Goal: Task Accomplishment & Management: Complete application form

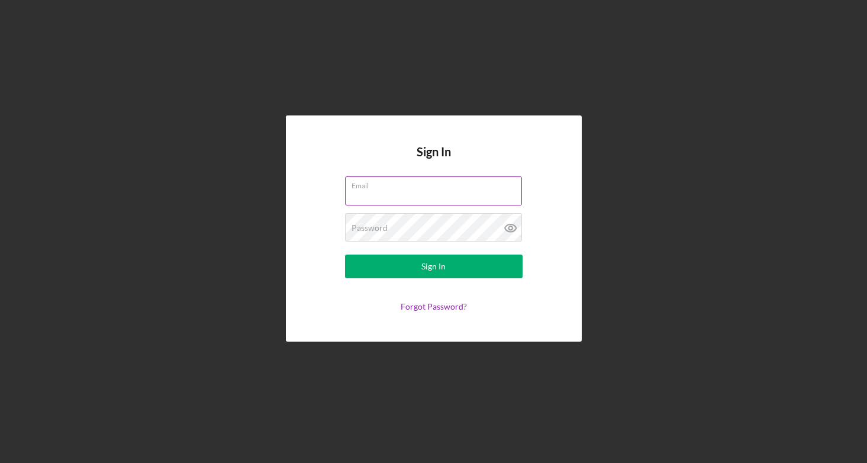
click at [382, 183] on div "Email" at bounding box center [433, 191] width 177 height 30
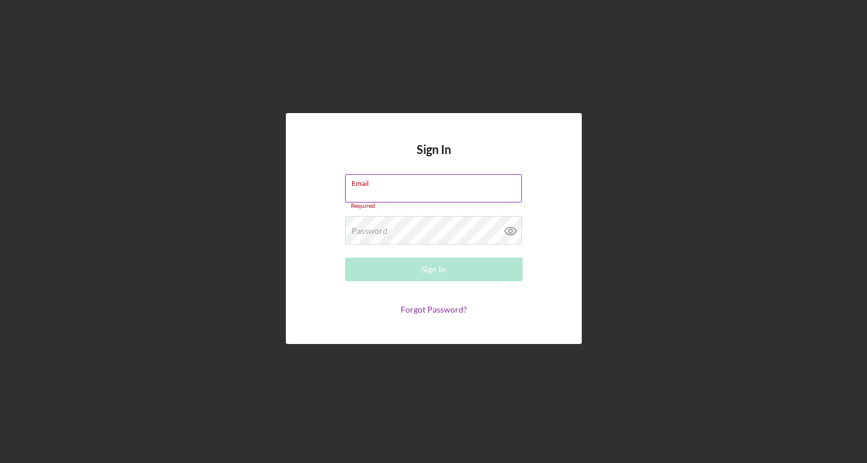
click at [377, 184] on div "Email Required" at bounding box center [433, 191] width 177 height 35
type input "[PERSON_NAME][EMAIL_ADDRESS][DOMAIN_NAME]"
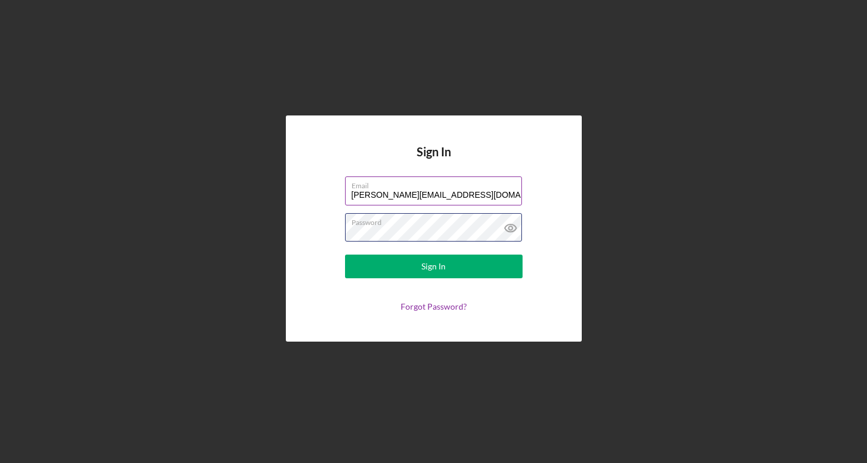
click at [345, 254] on button "Sign In" at bounding box center [433, 266] width 177 height 24
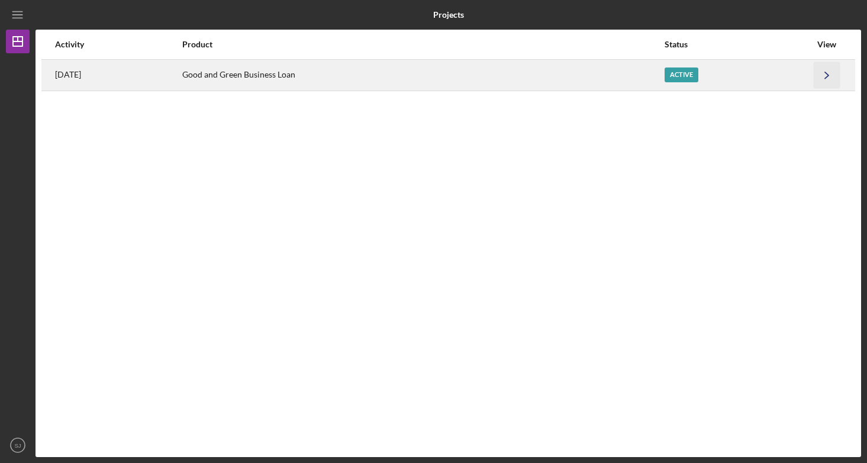
click at [816, 72] on icon "Icon/Navigate" at bounding box center [826, 75] width 27 height 27
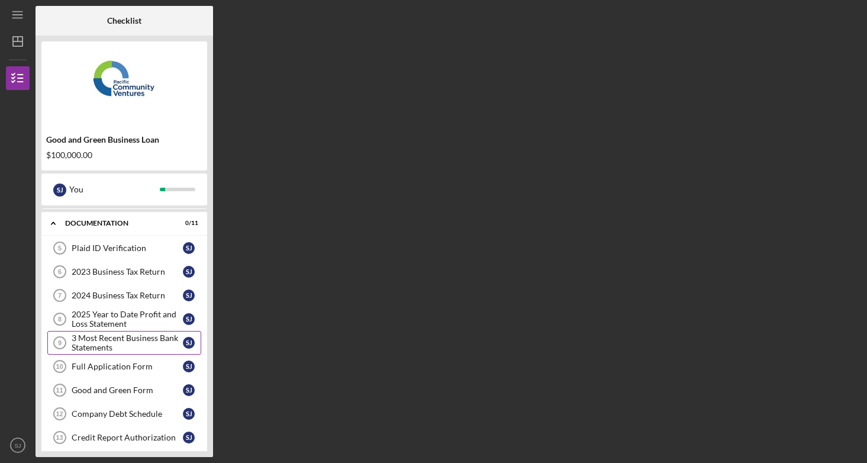
scroll to position [27, 0]
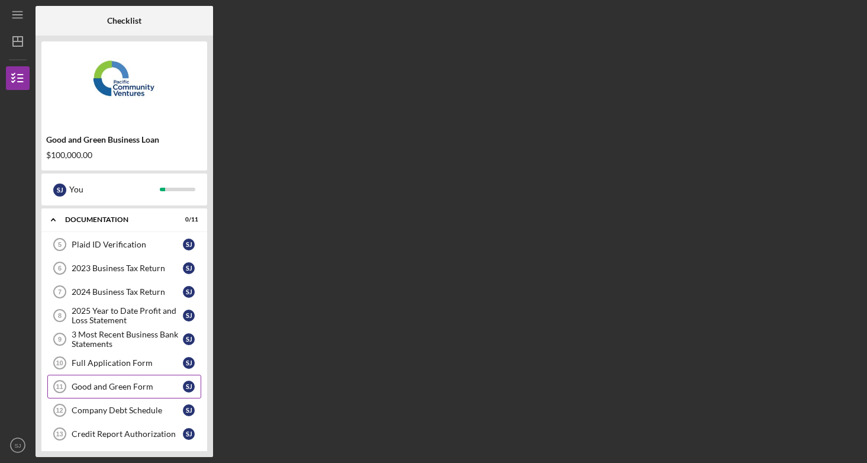
click at [117, 385] on div "Good and Green Form" at bounding box center [127, 386] width 111 height 9
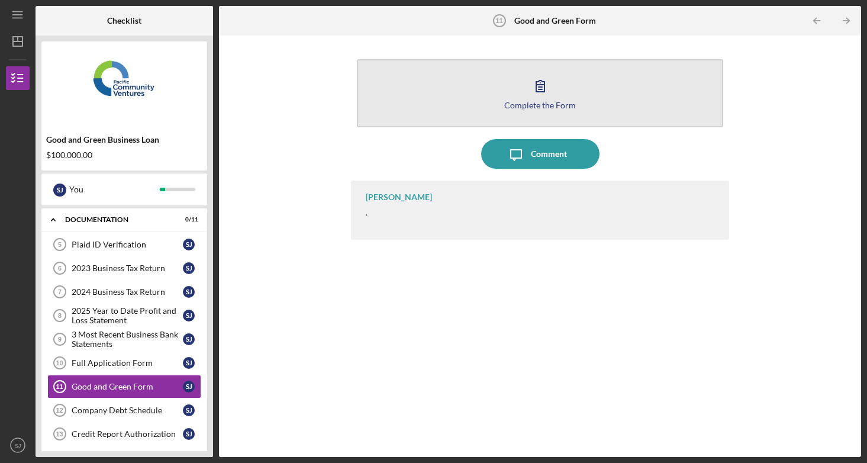
click at [531, 94] on icon "button" at bounding box center [540, 86] width 30 height 30
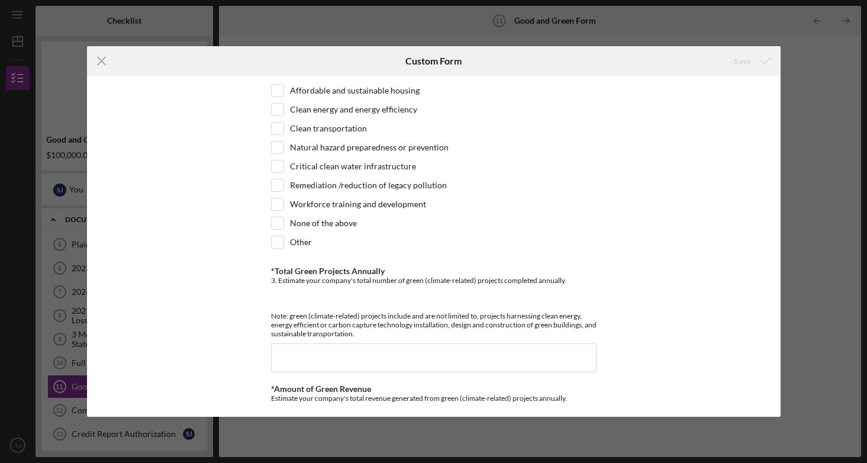
scroll to position [489, 0]
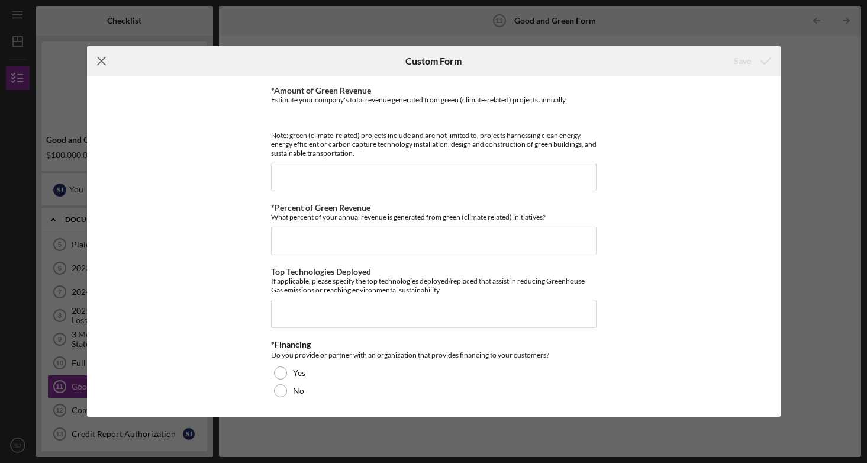
click at [104, 62] on icon "Icon/Menu Close" at bounding box center [102, 61] width 30 height 30
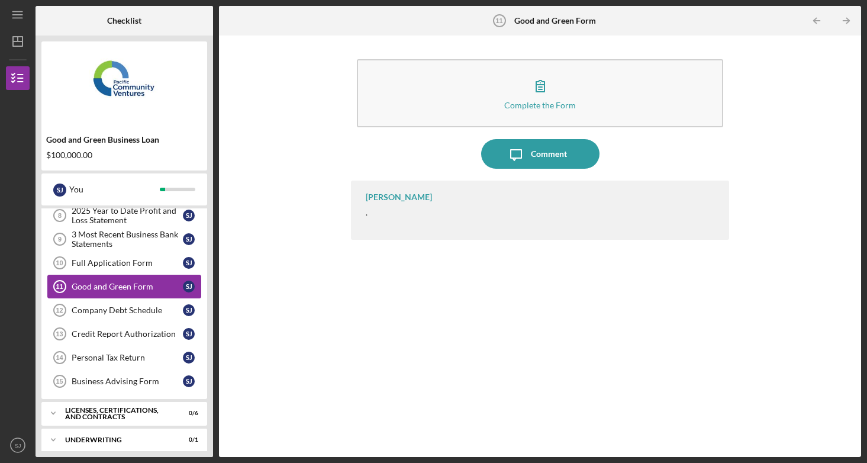
scroll to position [141, 0]
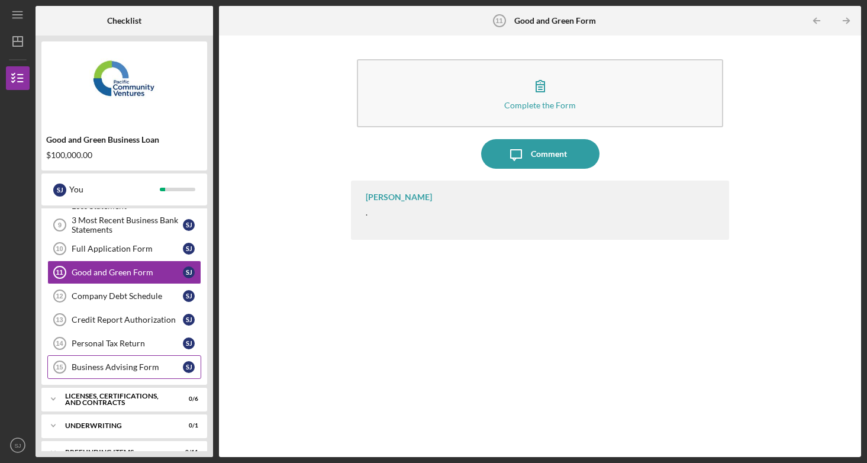
click at [102, 366] on div "Business Advising Form" at bounding box center [127, 366] width 111 height 9
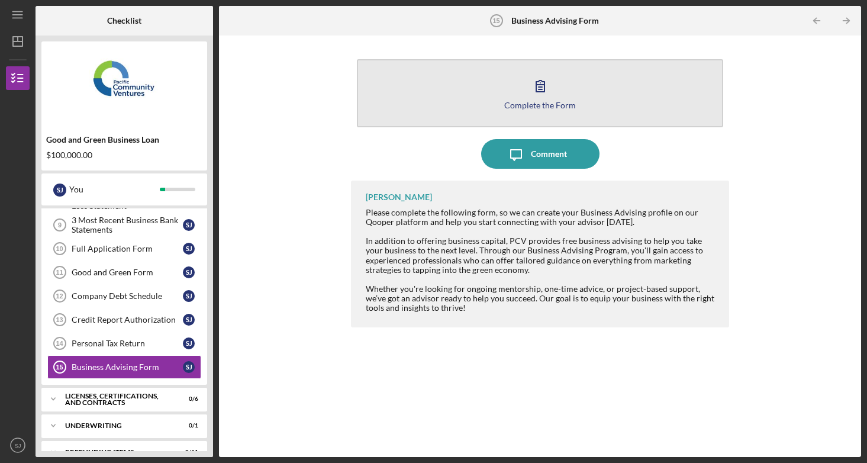
click at [543, 104] on div "Complete the Form" at bounding box center [540, 105] width 72 height 9
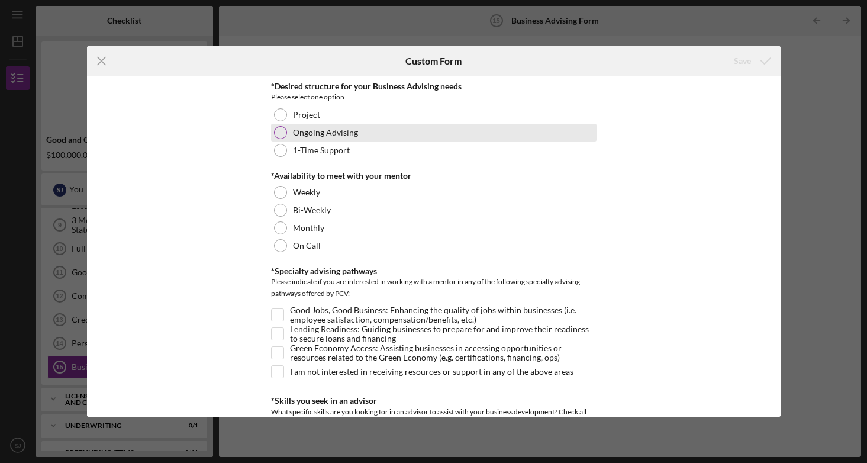
click at [277, 137] on div at bounding box center [280, 132] width 13 height 13
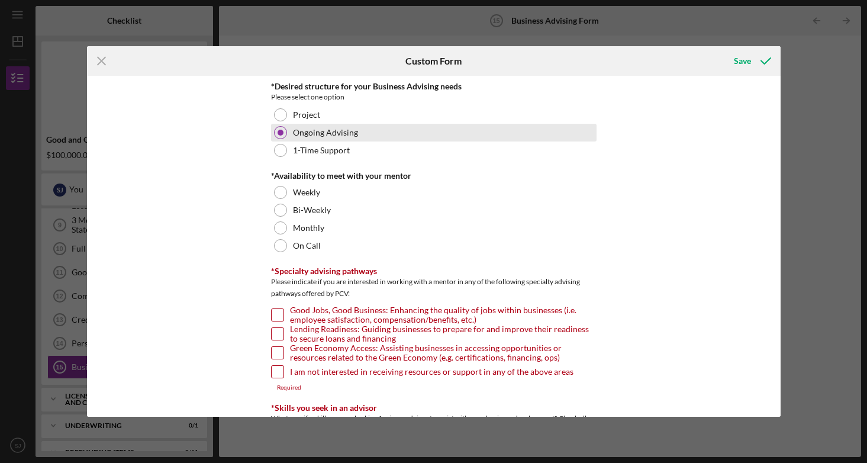
click at [277, 137] on div at bounding box center [280, 132] width 13 height 13
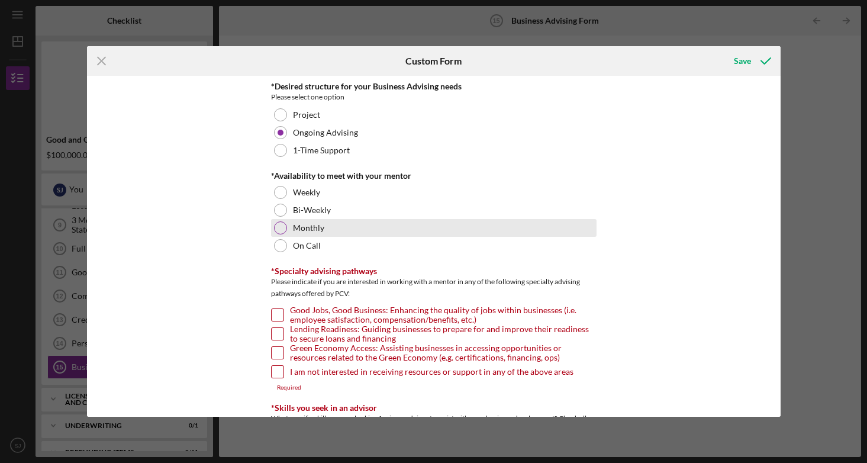
click at [280, 225] on div at bounding box center [280, 227] width 13 height 13
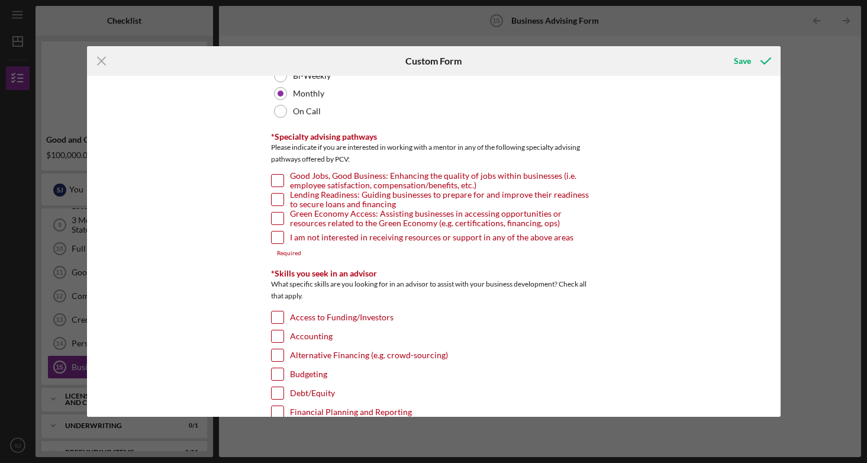
scroll to position [144, 0]
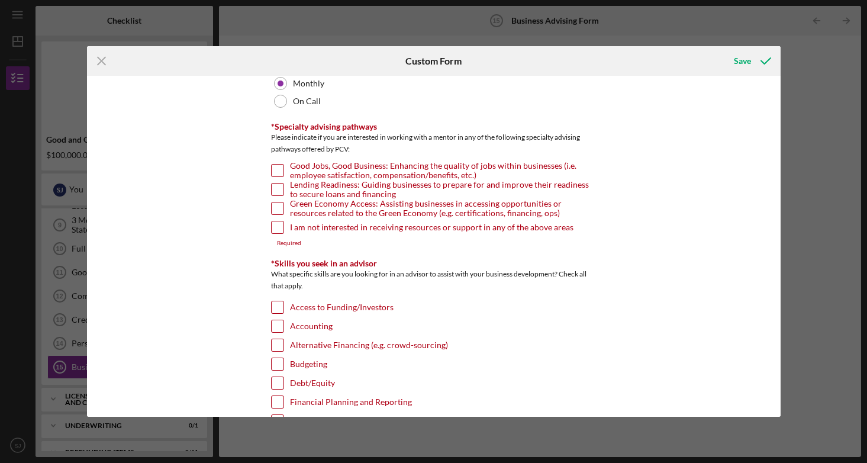
click at [279, 188] on input "Lending Readiness: Guiding businesses to prepare for and improve their readines…" at bounding box center [278, 189] width 12 height 12
checkbox input "true"
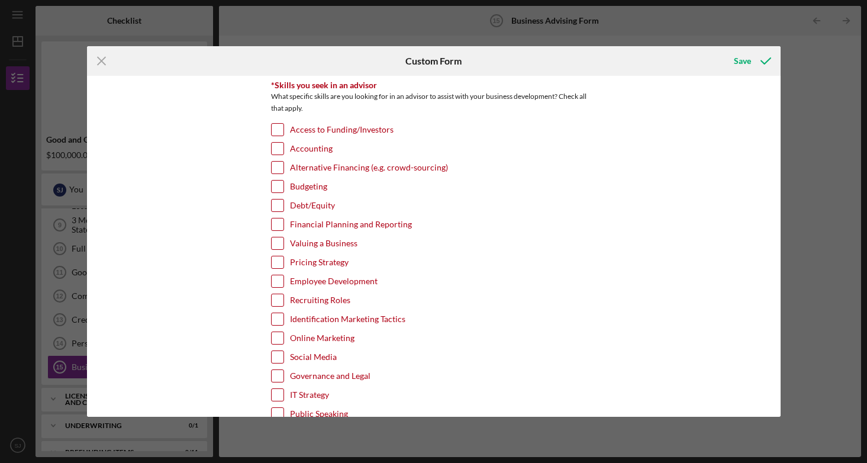
scroll to position [318, 0]
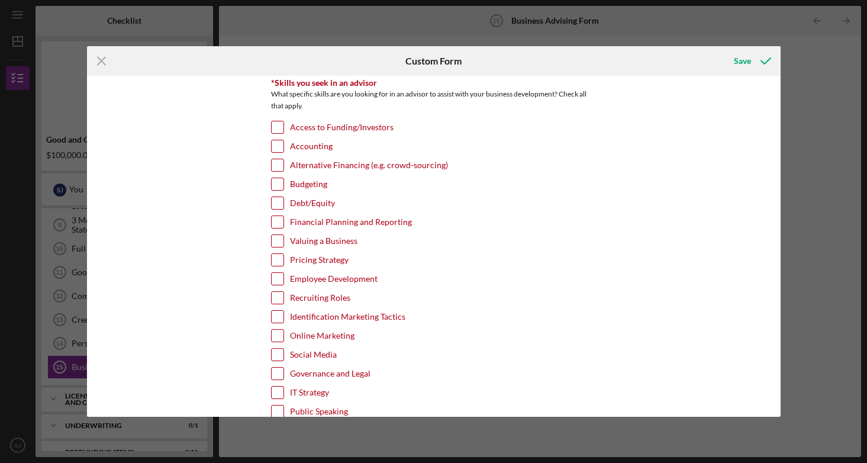
click at [272, 119] on div "*Skills you seek in an advisor What specific skills are you looking for in an a…" at bounding box center [433, 424] width 325 height 693
click at [277, 127] on input "Access to Funding/Investors" at bounding box center [278, 127] width 12 height 12
checkbox input "true"
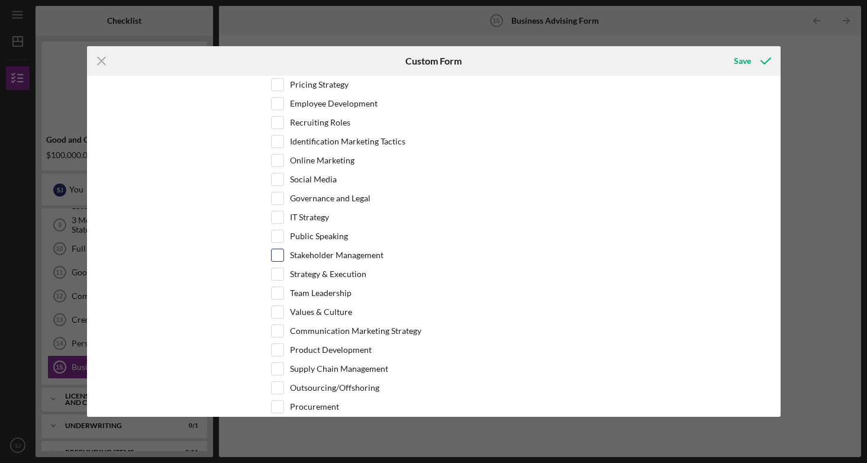
scroll to position [485, 0]
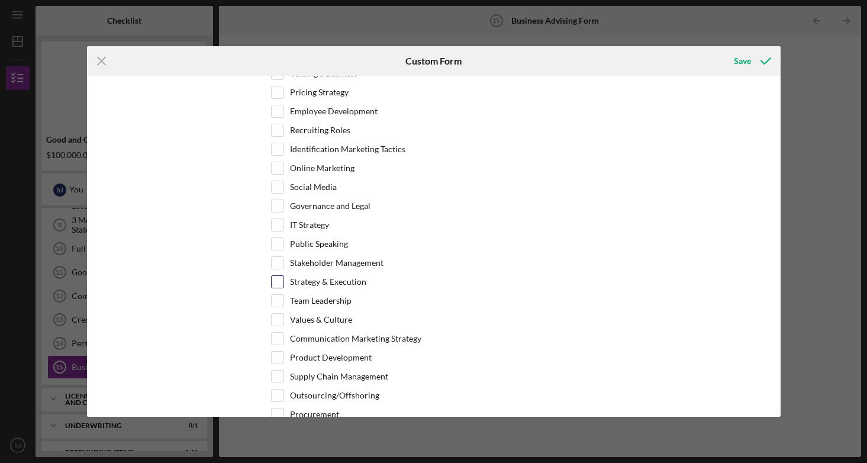
click at [279, 282] on input "Strategy & Execution" at bounding box center [278, 282] width 12 height 12
click at [276, 282] on input "Strategy & Execution" at bounding box center [278, 282] width 12 height 12
checkbox input "false"
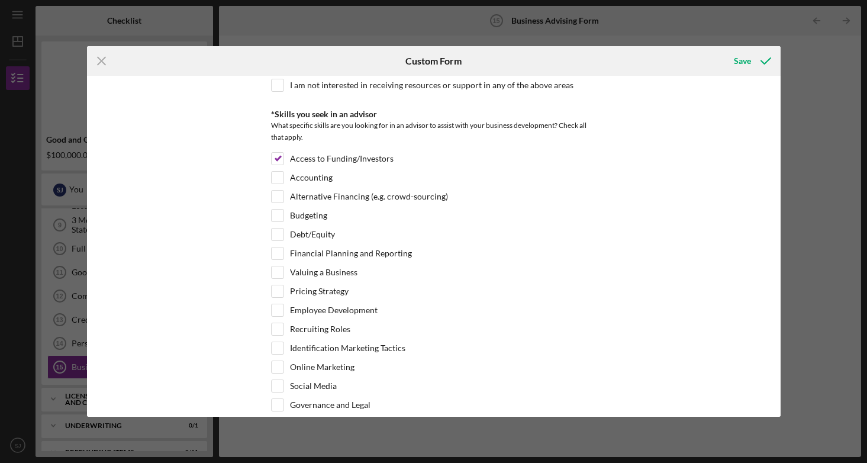
scroll to position [283, 0]
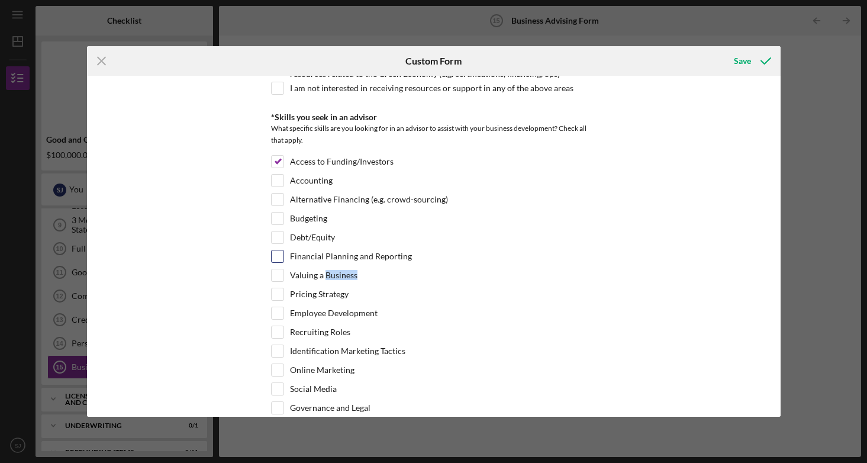
click at [273, 258] on input "Financial Planning and Reporting" at bounding box center [278, 256] width 12 height 12
checkbox input "true"
click at [274, 237] on input "Debt/Equity" at bounding box center [278, 237] width 12 height 12
checkbox input "true"
click at [597, 230] on div "*Desired structure for your Business Advising needs Please select one option Pr…" at bounding box center [433, 246] width 693 height 341
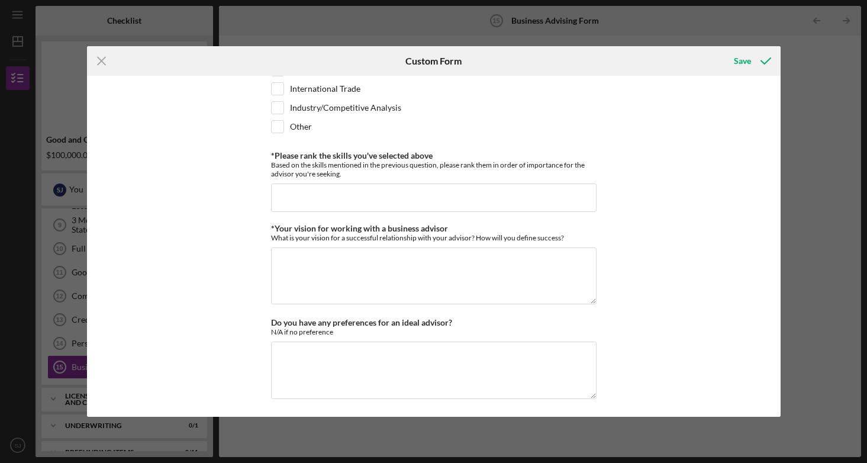
scroll to position [945, 0]
click at [474, 193] on input "*Please rank the skills you've selected above" at bounding box center [433, 195] width 325 height 28
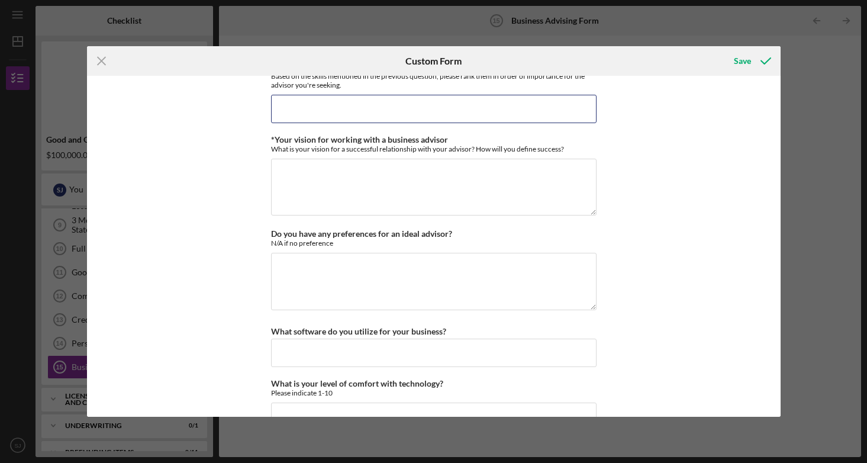
scroll to position [1033, 0]
type input "m"
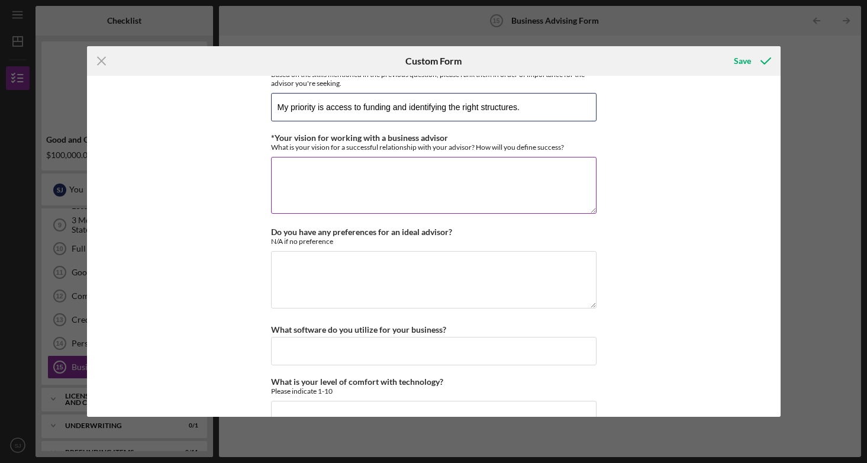
type input "My priority is access to funding and identifying the right structures."
click at [369, 181] on textarea "*Your vision for working with a business advisor" at bounding box center [433, 185] width 325 height 57
type textarea "I"
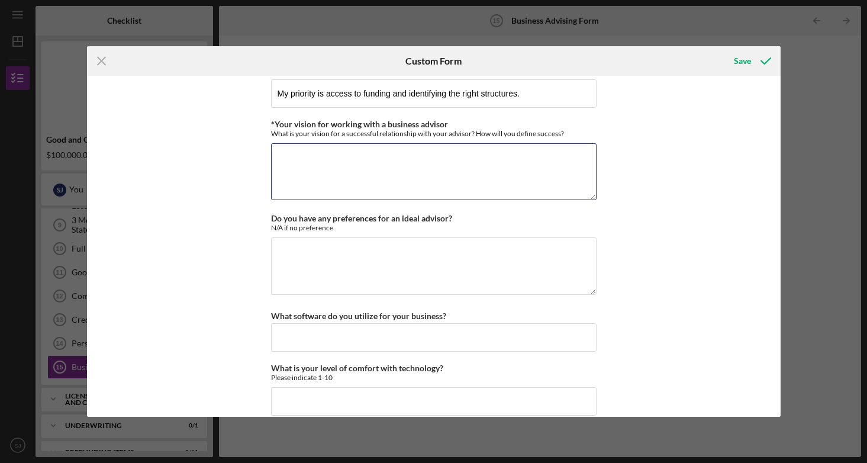
scroll to position [1063, 0]
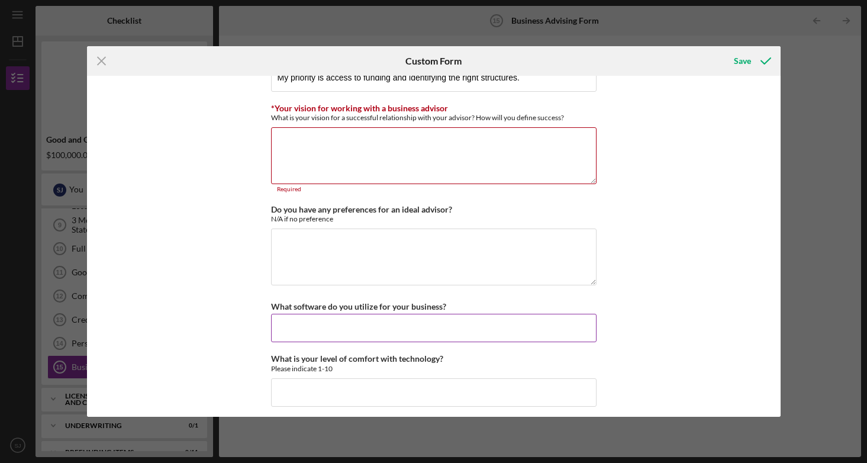
click at [305, 317] on input "What software do you utilize for your business?" at bounding box center [433, 328] width 325 height 28
type input "I am use Google Workspace and will be integrating Quickbooks."
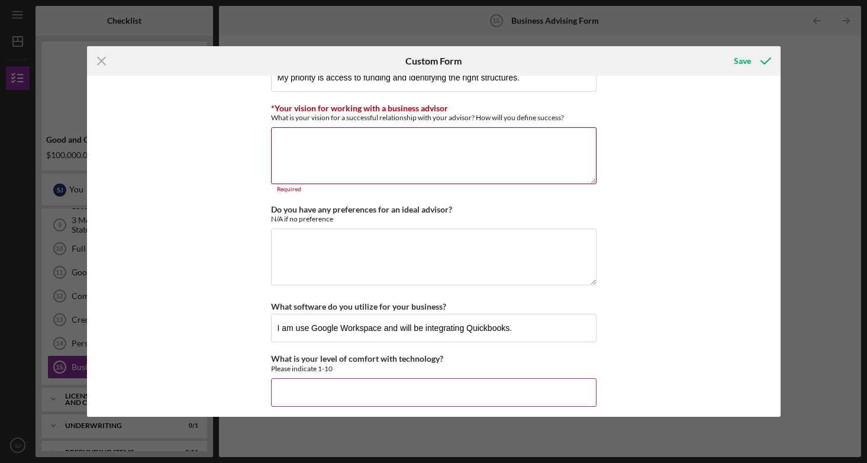
click at [340, 392] on input "What is your level of comfort with technology?" at bounding box center [433, 392] width 325 height 28
type input "10"
click at [335, 137] on textarea "*Your vision for working with a business advisor" at bounding box center [433, 155] width 325 height 57
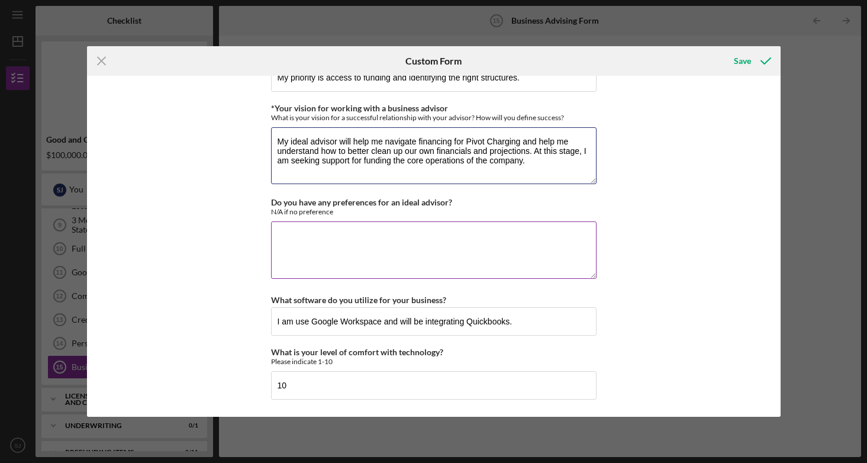
type textarea "My ideal advisor will help me navigate financing for Pivot Charging and help me…"
click at [294, 239] on textarea "Do you have any preferences for an ideal advisor?" at bounding box center [433, 249] width 325 height 57
drag, startPoint x: 354, startPoint y: 230, endPoint x: 187, endPoint y: 229, distance: 167.4
click at [186, 229] on div "*Desired structure for your Business Advising needs Please select one option Pr…" at bounding box center [433, 246] width 693 height 341
type textarea "N"
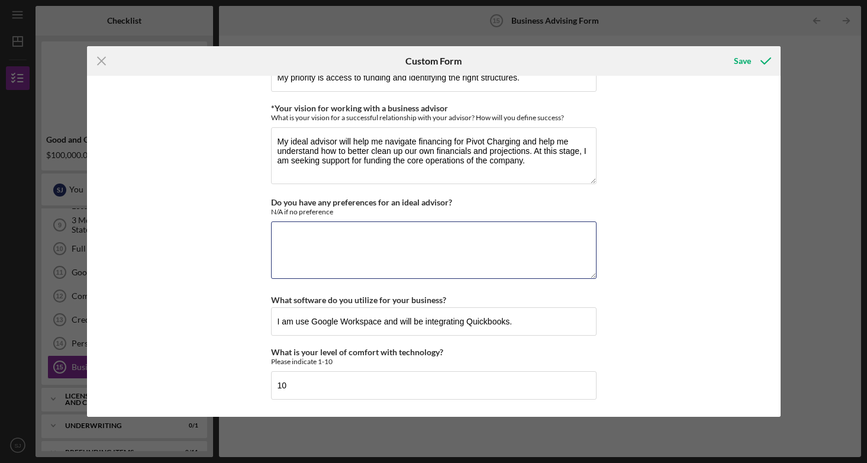
type textarea "o"
type textarea "i"
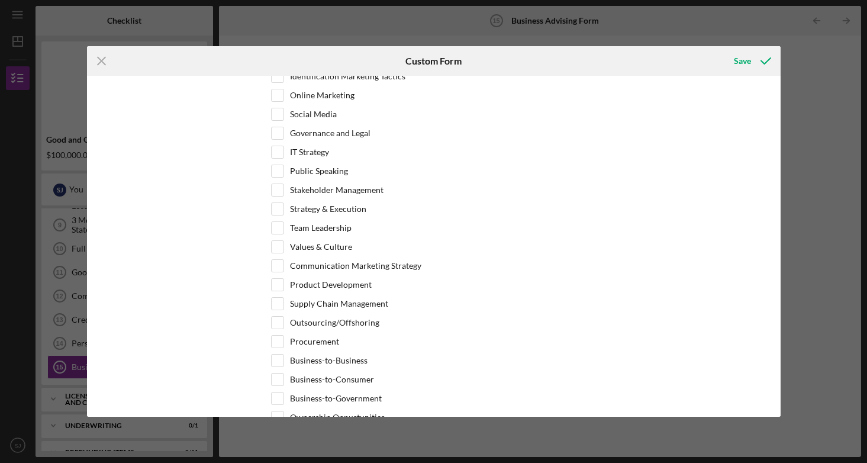
scroll to position [586, 0]
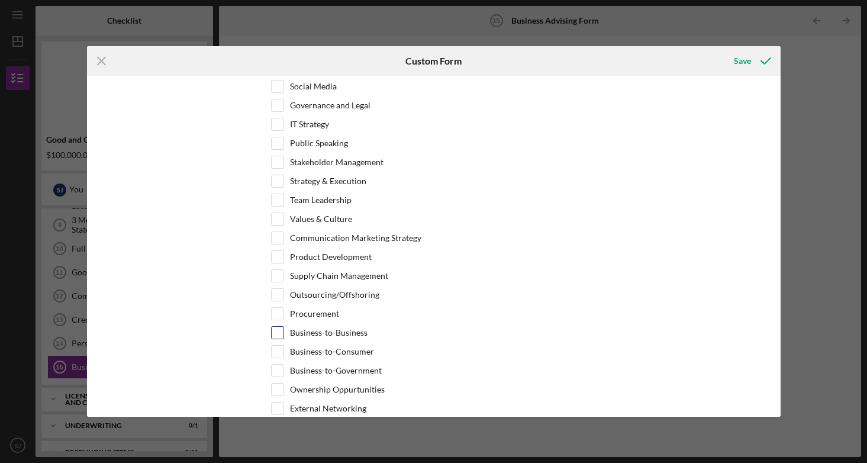
type textarea "It would be ideal to have a mentor with experience with an early stage company."
click at [279, 330] on input "Business-to-Business" at bounding box center [278, 333] width 12 height 12
checkbox input "true"
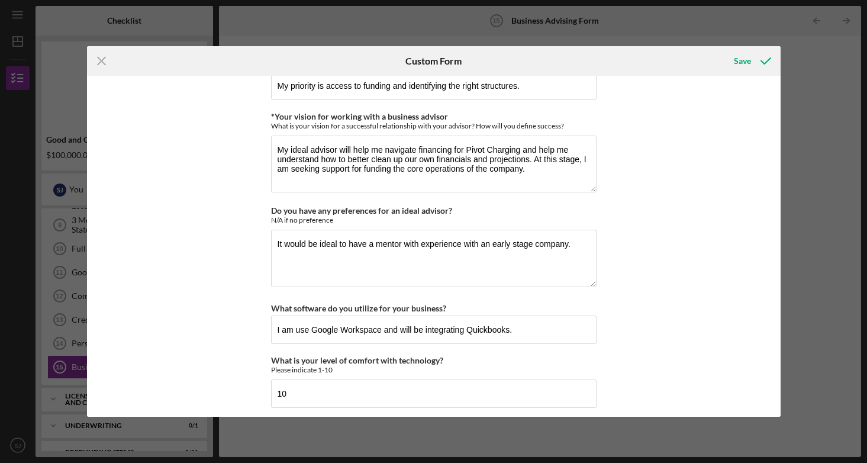
scroll to position [1063, 0]
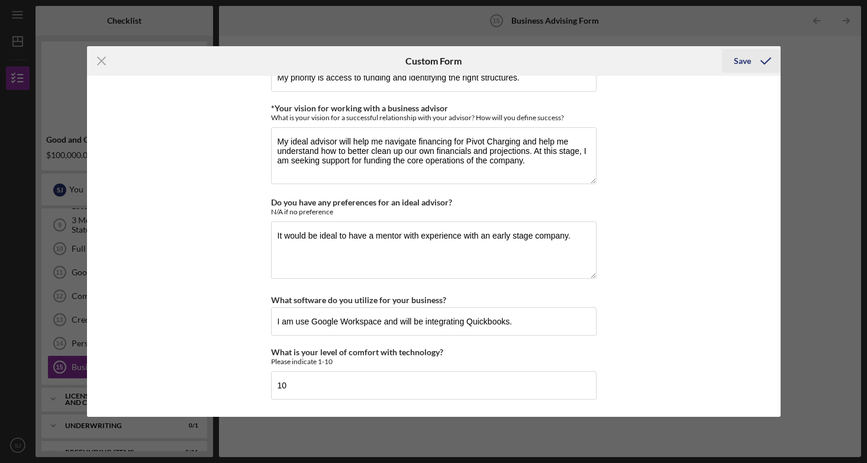
click at [739, 65] on div "Save" at bounding box center [742, 61] width 17 height 24
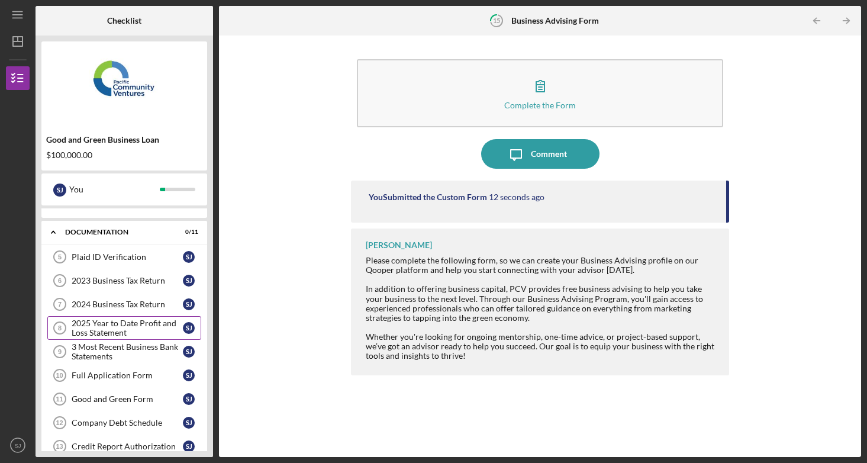
scroll to position [12, 0]
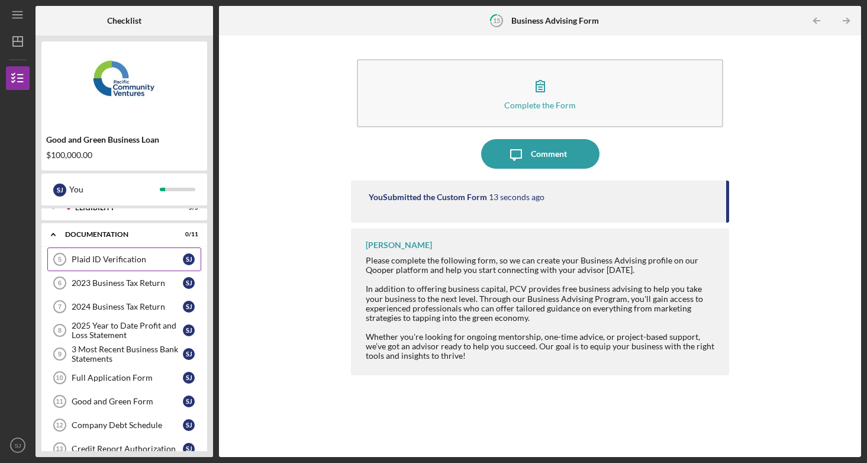
click at [144, 260] on div "Plaid ID Verification" at bounding box center [127, 258] width 111 height 9
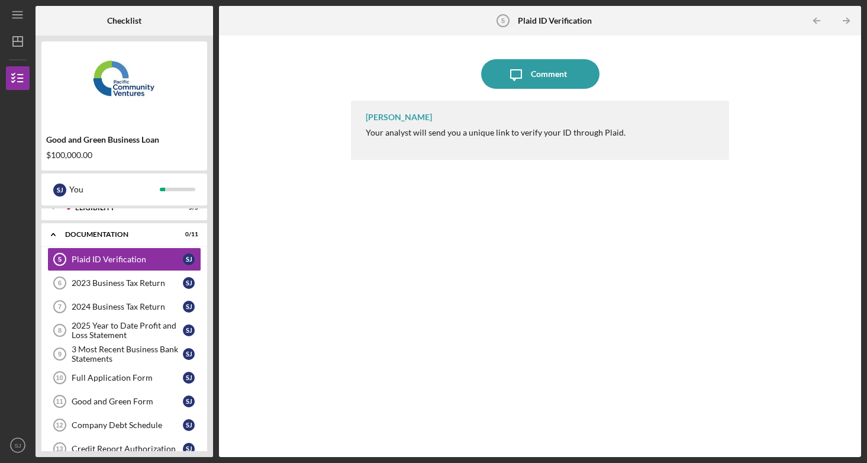
click at [409, 74] on div "Icon/Message Comment" at bounding box center [540, 74] width 378 height 30
click at [279, 255] on div "Icon/Message Comment [PERSON_NAME] Your analyst will send you a unique link to …" at bounding box center [540, 245] width 630 height 409
click at [522, 83] on icon "Icon/Message" at bounding box center [516, 74] width 30 height 30
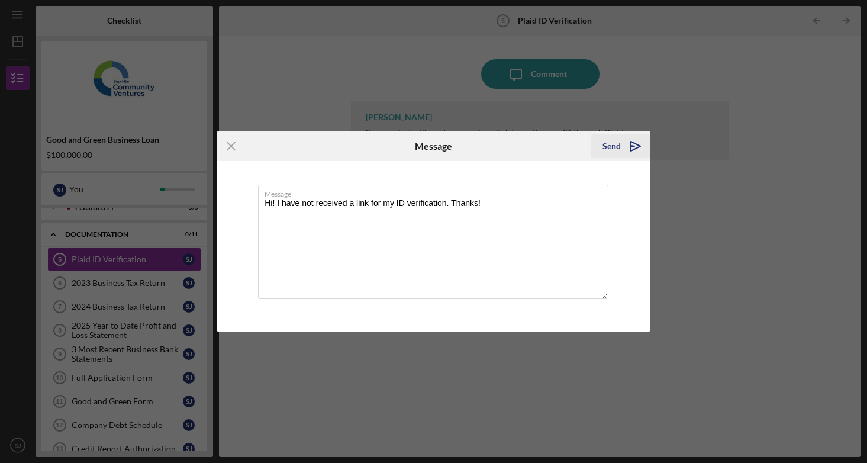
type textarea "Hi! I have not received a link for my ID verification. Thanks!"
click at [619, 151] on div "Send" at bounding box center [611, 146] width 18 height 24
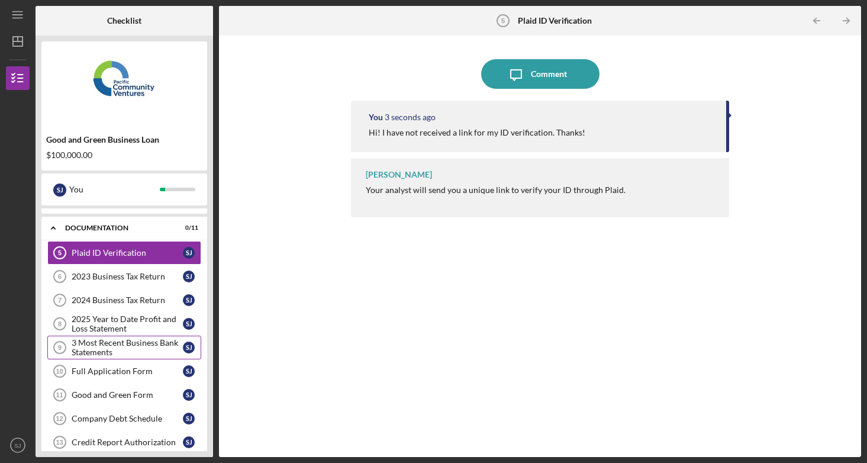
scroll to position [13, 0]
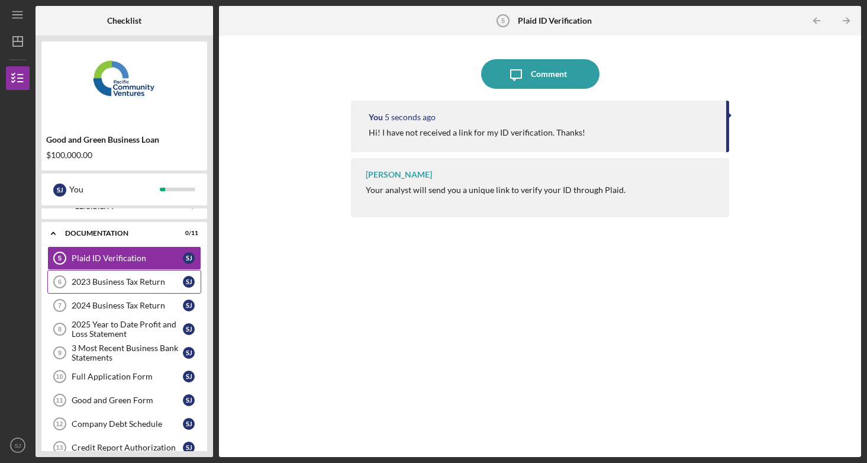
click at [130, 282] on div "2023 Business Tax Return" at bounding box center [127, 281] width 111 height 9
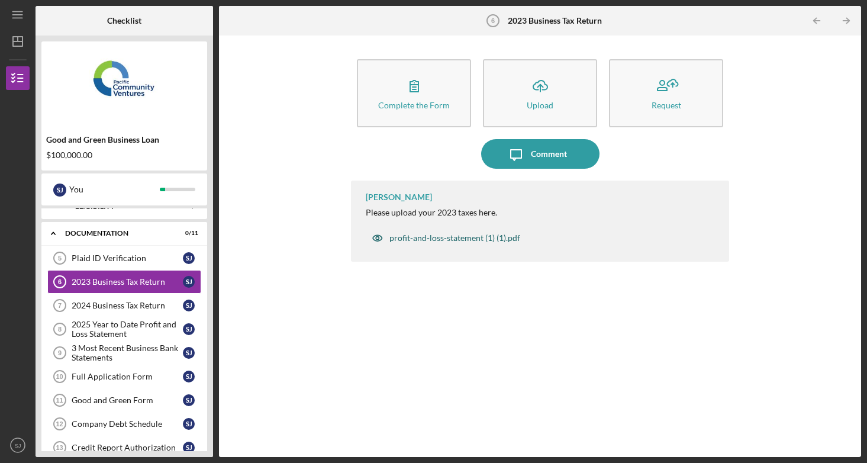
click at [457, 239] on div "profit-and-loss-statement (1) (1).pdf" at bounding box center [454, 237] width 131 height 9
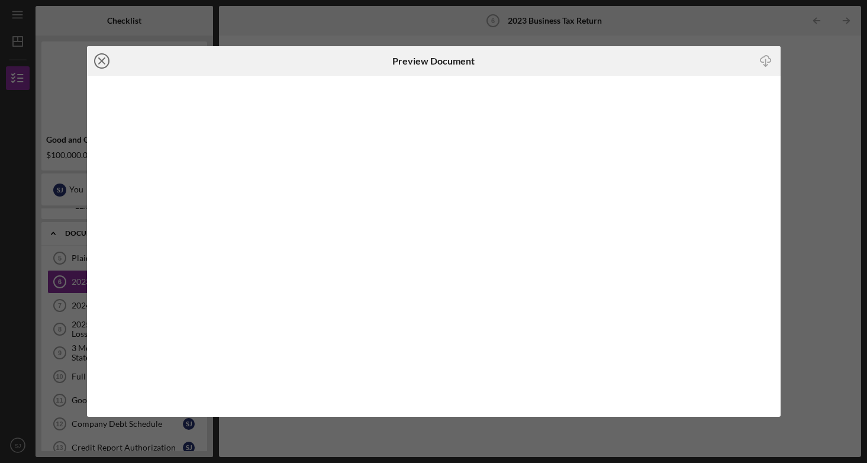
click at [99, 62] on icon "Icon/Close" at bounding box center [102, 61] width 30 height 30
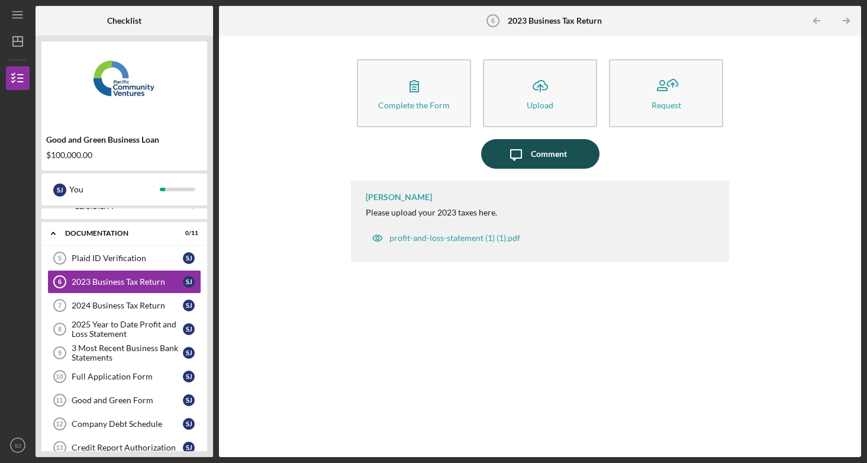
click at [547, 149] on div "Comment" at bounding box center [549, 154] width 36 height 30
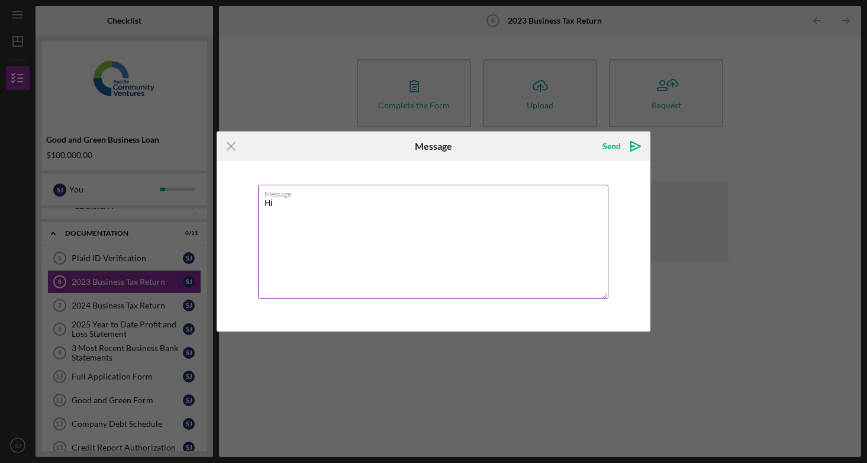
type textarea "H"
type textarea "W"
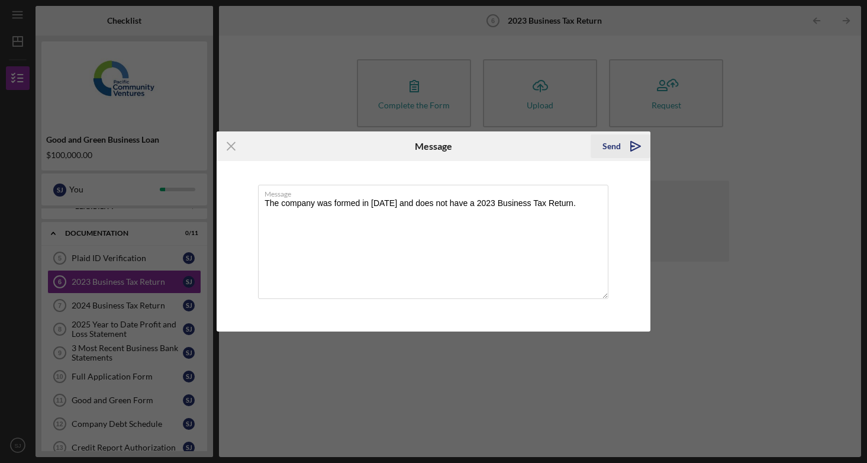
type textarea "The company was formed in [DATE] and does not have a 2023 Business Tax Return."
click at [622, 143] on icon "Icon/icon-invite-send" at bounding box center [636, 146] width 30 height 30
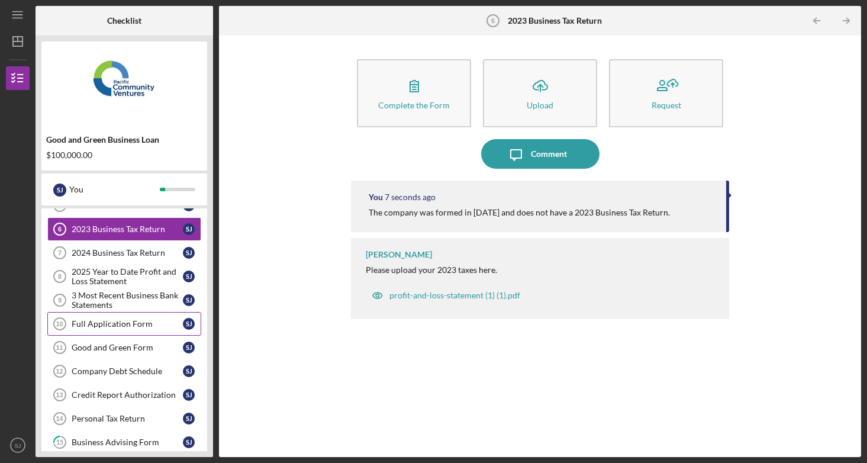
scroll to position [56, 0]
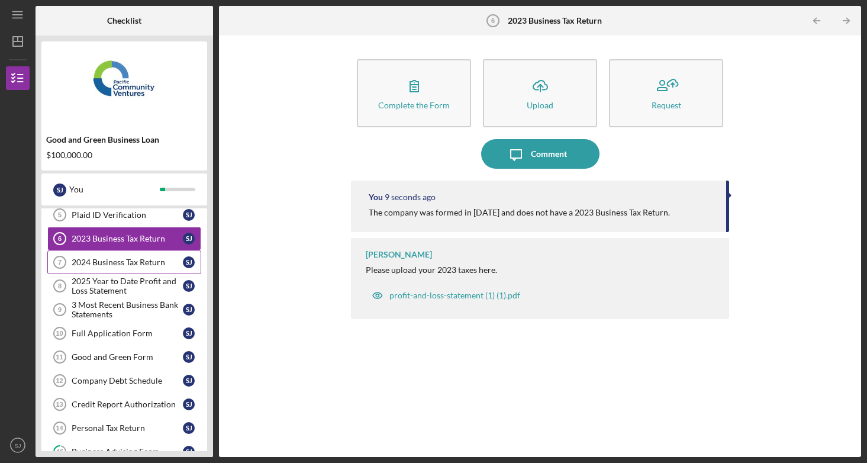
click at [113, 264] on div "2024 Business Tax Return" at bounding box center [127, 261] width 111 height 9
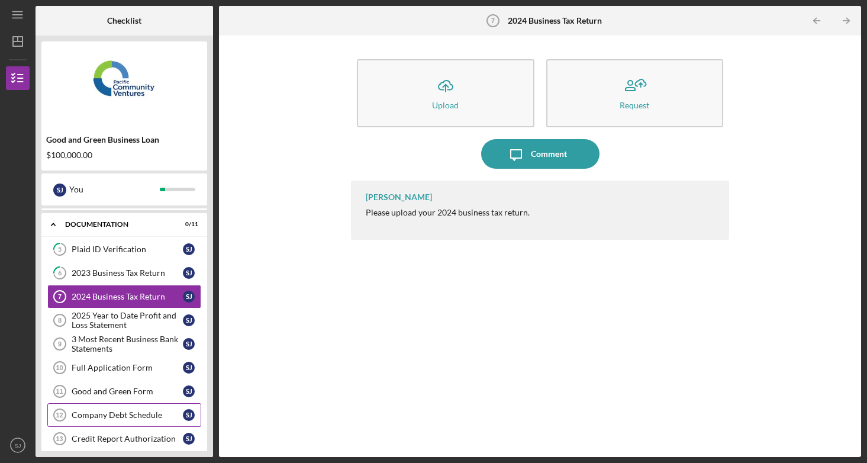
scroll to position [17, 0]
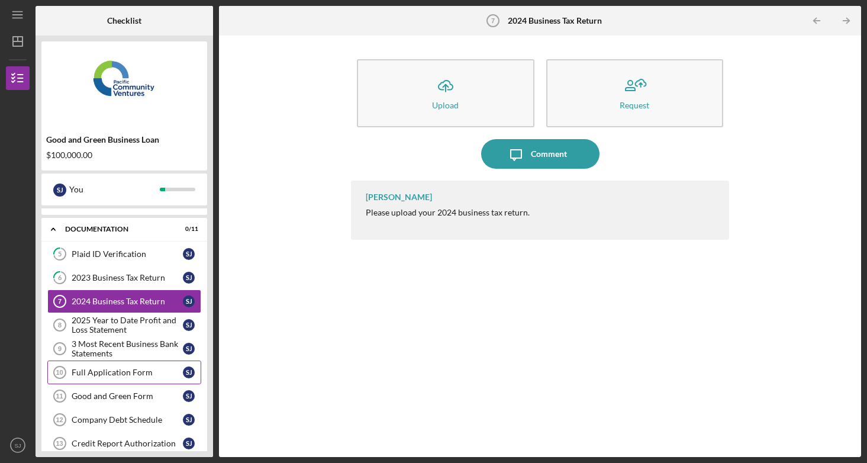
click at [85, 376] on div "Full Application Form" at bounding box center [127, 371] width 111 height 9
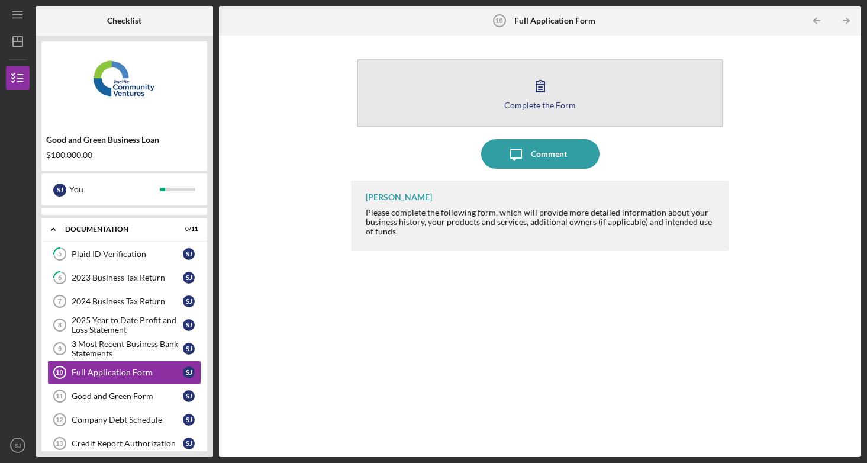
click at [538, 64] on button "Complete the Form Form" at bounding box center [540, 93] width 366 height 68
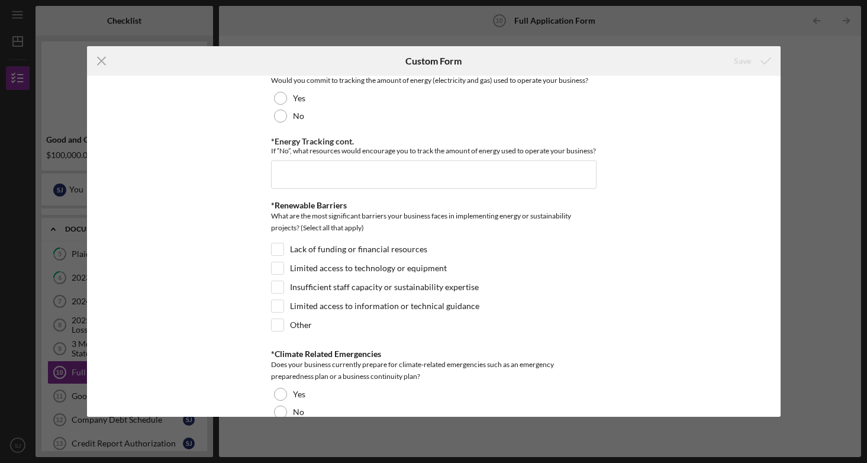
scroll to position [1623, 0]
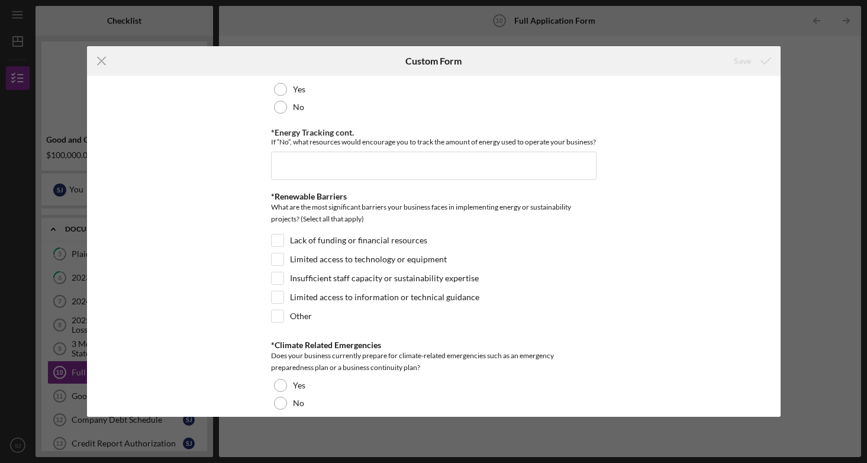
click at [828, 86] on div "Icon/Menu Close Custom Form Save Loan Request *Requested Loan Amount *Use of Pr…" at bounding box center [433, 231] width 867 height 463
click at [95, 60] on icon "Icon/Menu Close" at bounding box center [102, 61] width 30 height 30
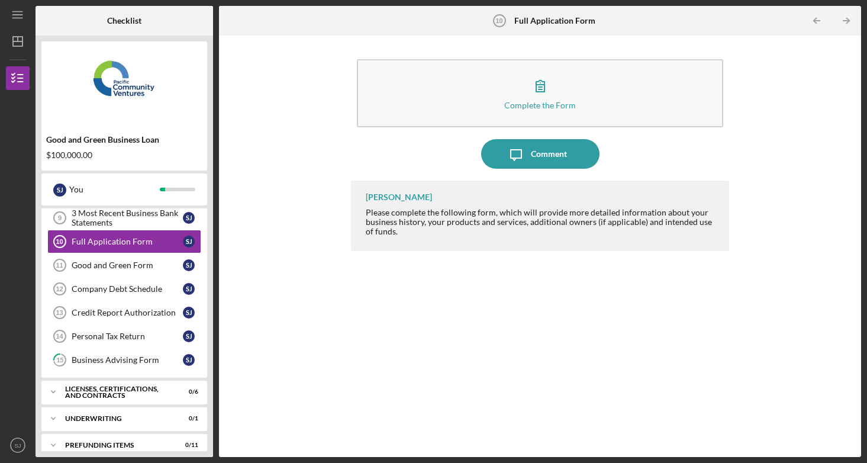
scroll to position [149, 0]
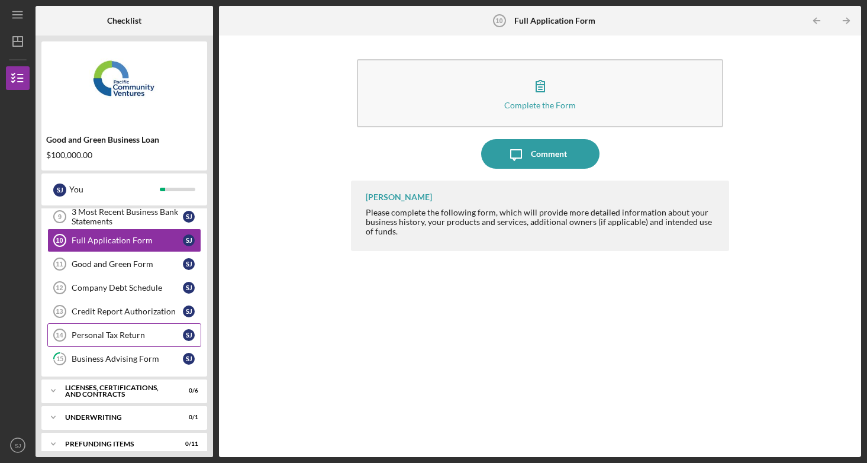
click at [118, 336] on div "Personal Tax Return" at bounding box center [127, 334] width 111 height 9
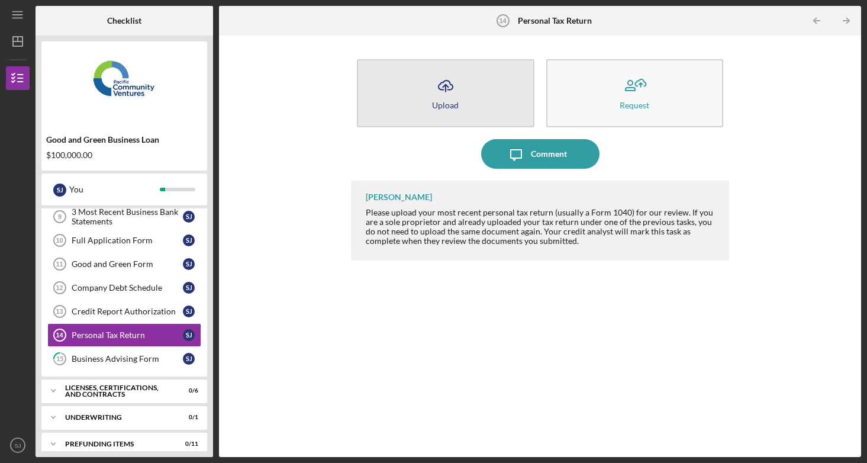
click at [438, 101] on div "Upload" at bounding box center [445, 105] width 27 height 9
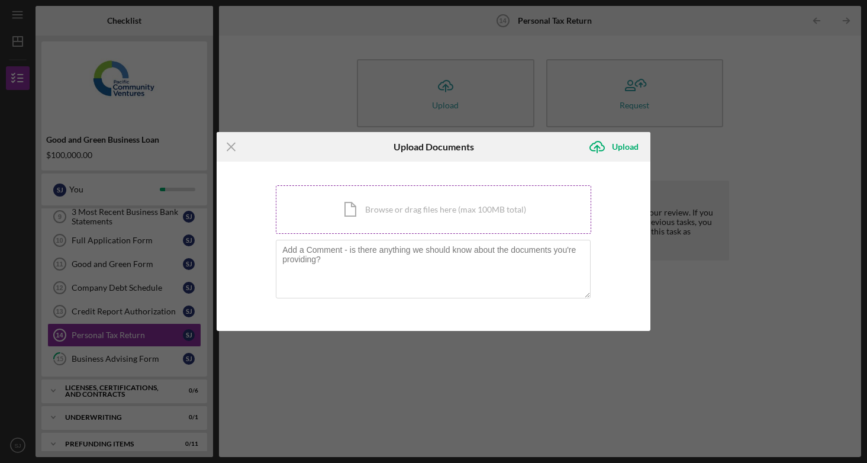
click at [383, 215] on div "Icon/Document Browse or drag files here (max 100MB total) Tap to choose files o…" at bounding box center [433, 209] width 315 height 49
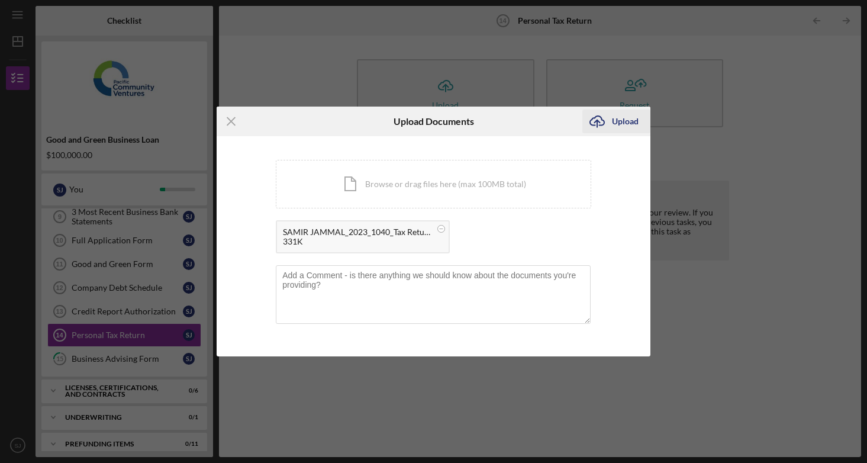
click at [623, 119] on div "Upload" at bounding box center [625, 121] width 27 height 24
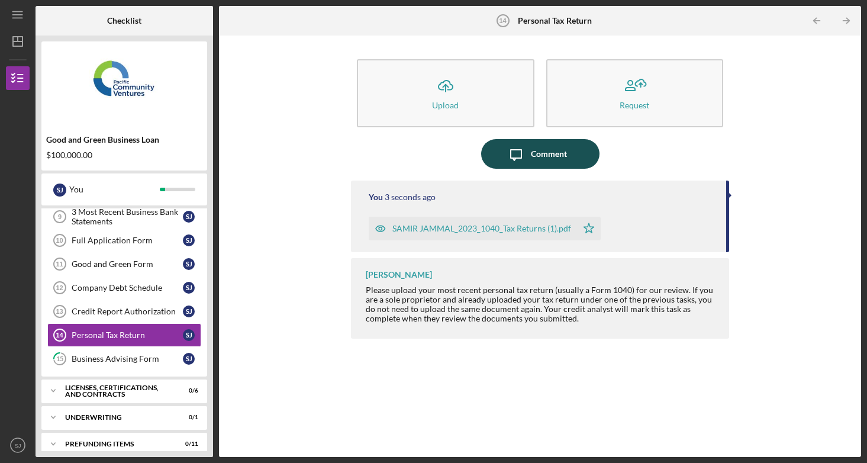
click at [548, 148] on div "Comment" at bounding box center [549, 154] width 36 height 30
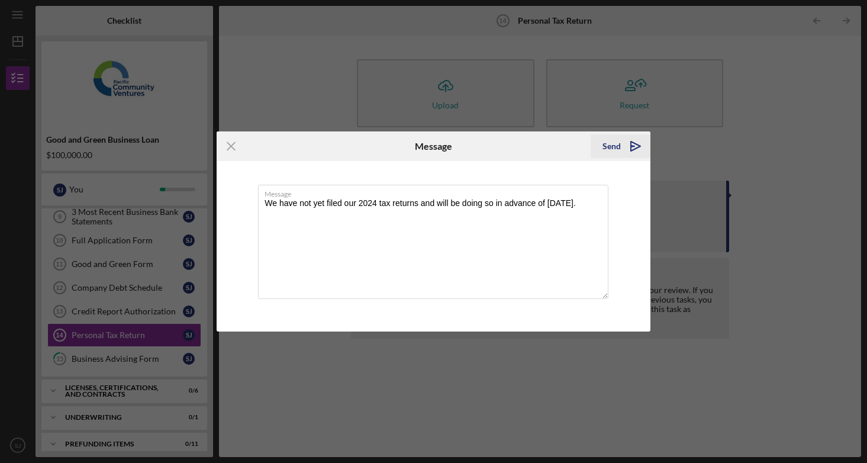
type textarea "We have not yet filed our 2024 tax returns and will be doing so in advance of […"
click at [618, 150] on div "Send" at bounding box center [611, 146] width 18 height 24
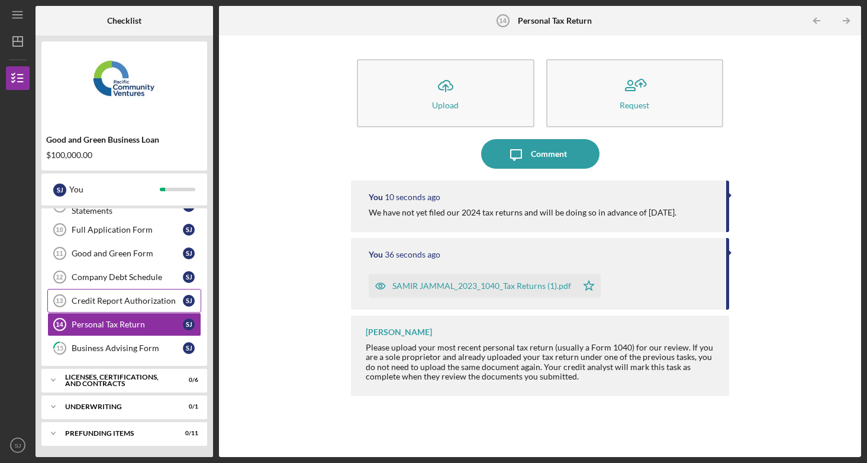
scroll to position [160, 0]
click at [283, 285] on div "Icon/Upload Upload Request Icon/Message Comment You 12 seconds ago We have not …" at bounding box center [540, 245] width 630 height 409
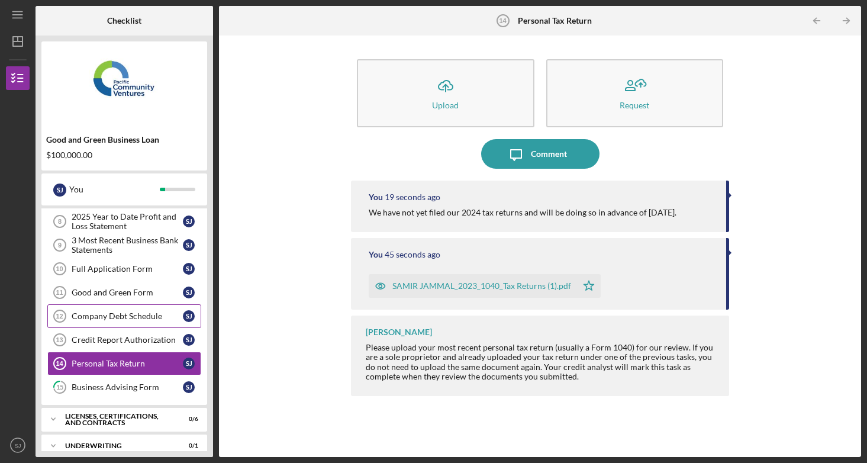
scroll to position [143, 0]
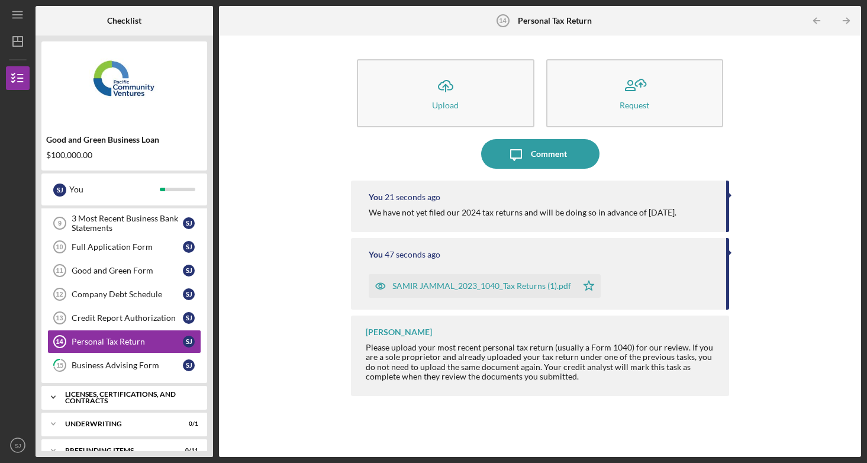
click at [98, 394] on div "Licenses, Certifications, and Contracts" at bounding box center [128, 397] width 127 height 14
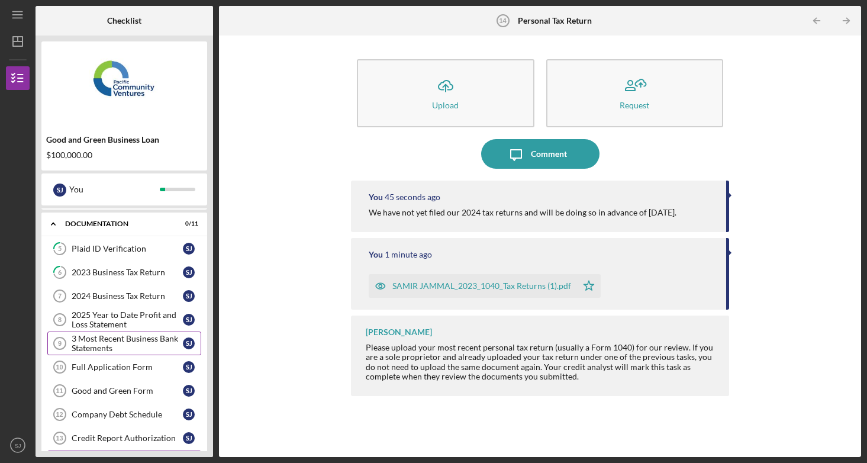
scroll to position [0, 0]
